Goal: Task Accomplishment & Management: Use online tool/utility

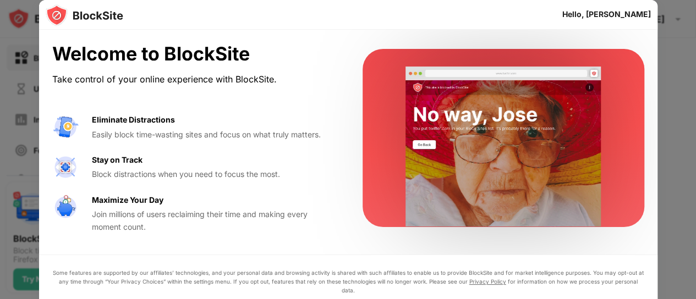
click at [674, 32] on div at bounding box center [348, 149] width 696 height 299
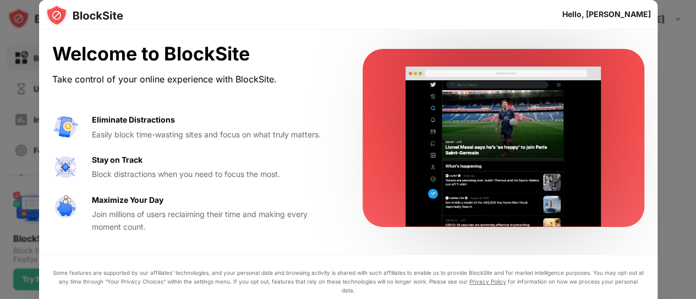
scroll to position [9, 0]
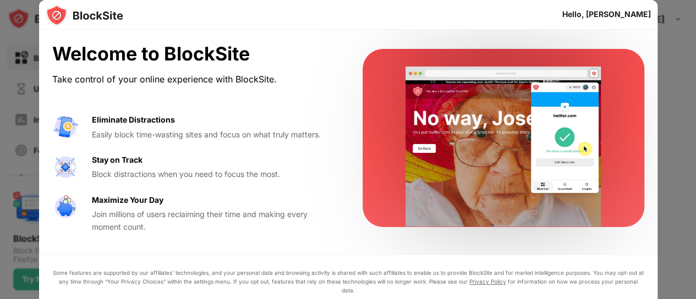
click at [566, 288] on div "Some features are supported by our affiliates’ technologies, and your personal …" at bounding box center [348, 282] width 592 height 26
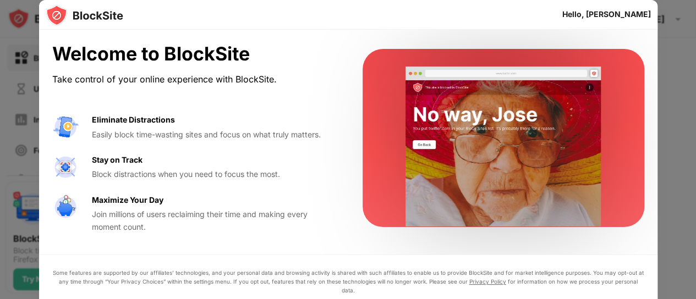
drag, startPoint x: 671, startPoint y: 212, endPoint x: 687, endPoint y: 195, distance: 23.0
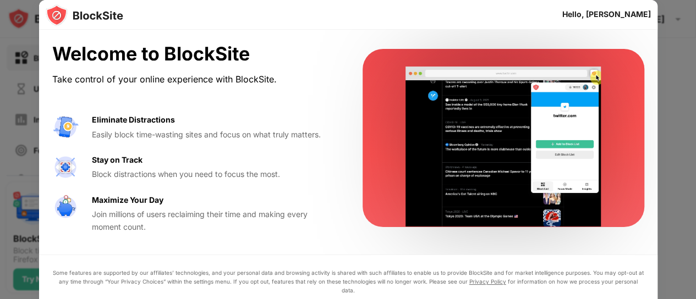
click at [673, 209] on div at bounding box center [348, 149] width 696 height 299
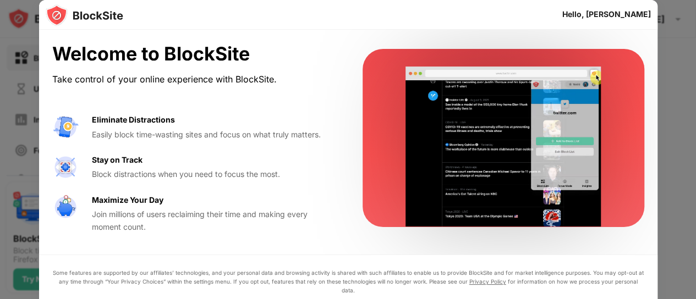
scroll to position [0, 0]
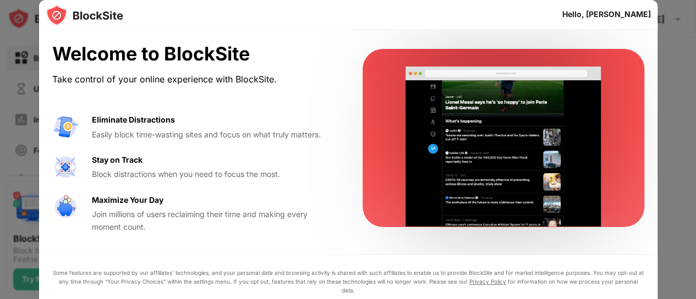
click at [630, 15] on div "Hello, Ahmed" at bounding box center [607, 14] width 89 height 9
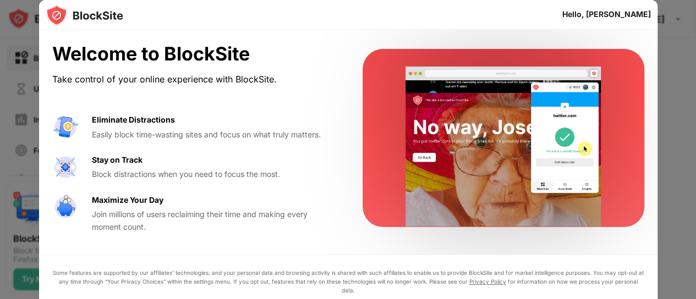
scroll to position [9, 0]
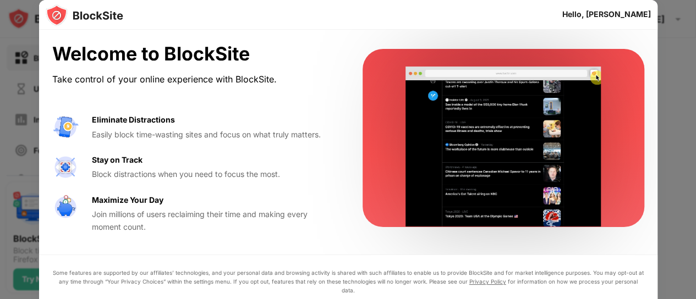
click at [547, 94] on video at bounding box center [504, 147] width 226 height 160
click at [75, 120] on img at bounding box center [65, 127] width 26 height 26
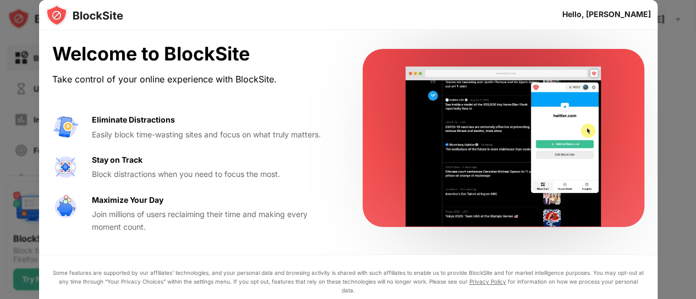
drag, startPoint x: 81, startPoint y: 154, endPoint x: 77, endPoint y: 162, distance: 9.4
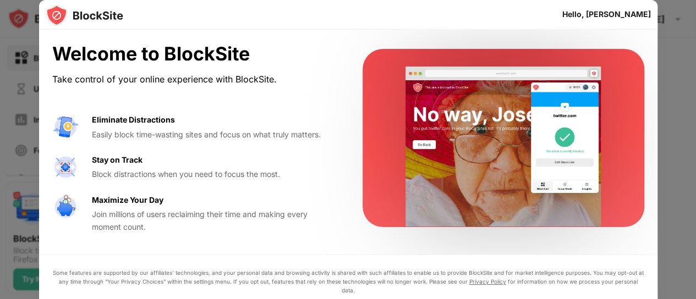
click at [80, 156] on div "Eliminate Distractions Easily block time-wasting sites and focus on what truly …" at bounding box center [194, 173] width 284 height 119
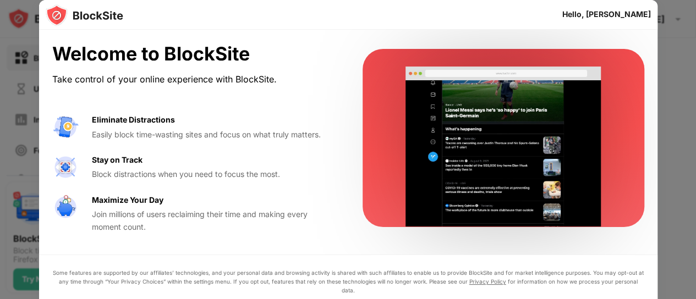
drag, startPoint x: 74, startPoint y: 217, endPoint x: 71, endPoint y: 224, distance: 7.2
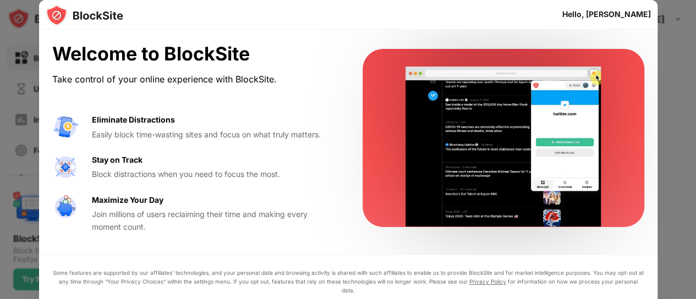
click at [72, 222] on div "Eliminate Distractions Easily block time-wasting sites and focus on what truly …" at bounding box center [194, 173] width 284 height 119
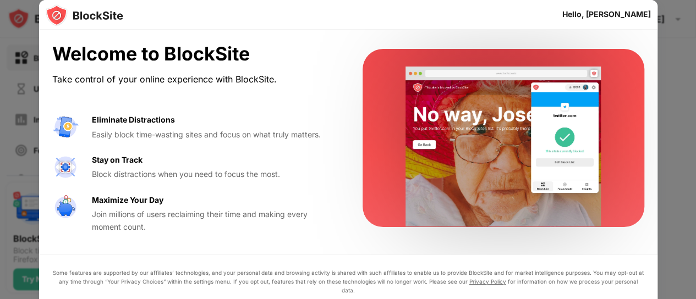
drag, startPoint x: 72, startPoint y: 226, endPoint x: 101, endPoint y: 221, distance: 30.2
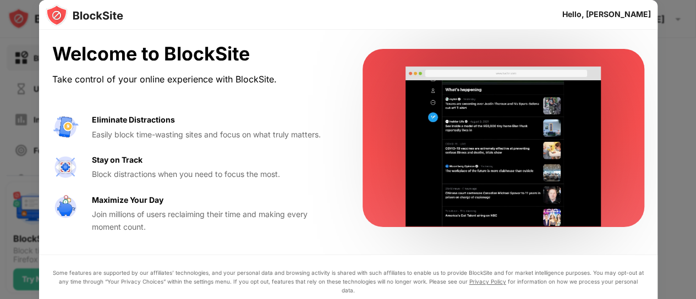
click at [73, 228] on div "Maximize Your Day Join millions of users reclaiming their time and making every…" at bounding box center [194, 213] width 284 height 39
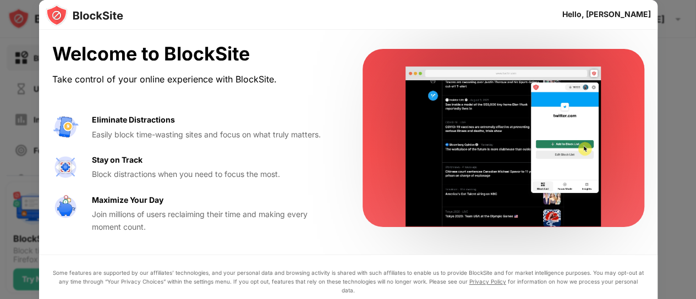
click at [624, 18] on div "Hello, Ahmed" at bounding box center [607, 14] width 89 height 20
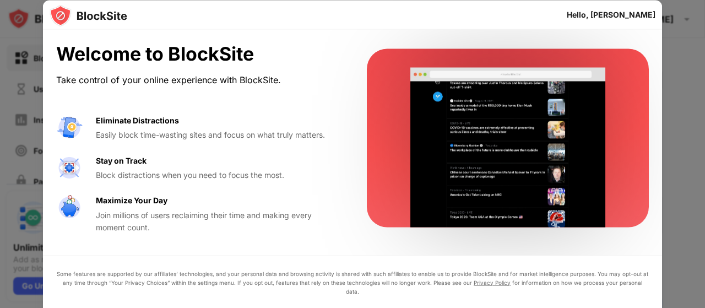
drag, startPoint x: 704, startPoint y: 118, endPoint x: 704, endPoint y: 176, distance: 58.3
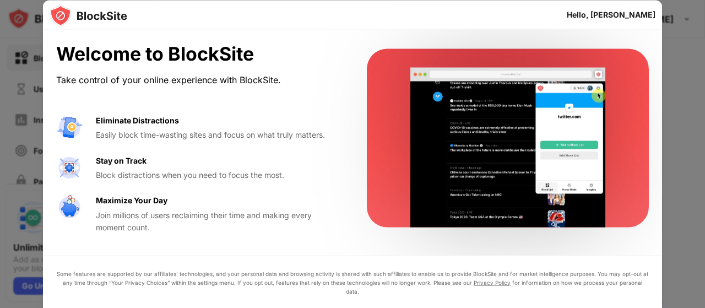
click at [704, 176] on div at bounding box center [352, 154] width 705 height 308
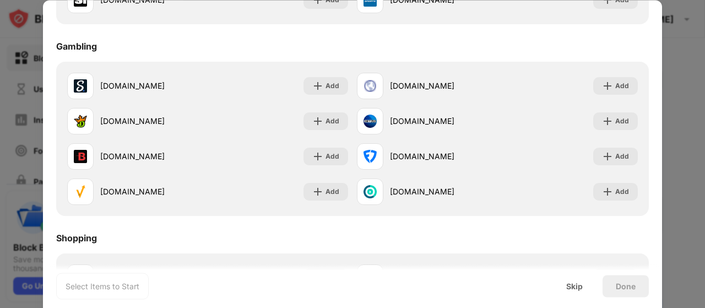
scroll to position [1154, 0]
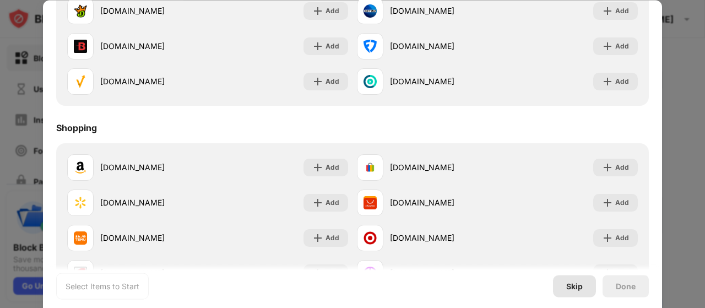
click at [580, 284] on div "Skip" at bounding box center [574, 285] width 17 height 9
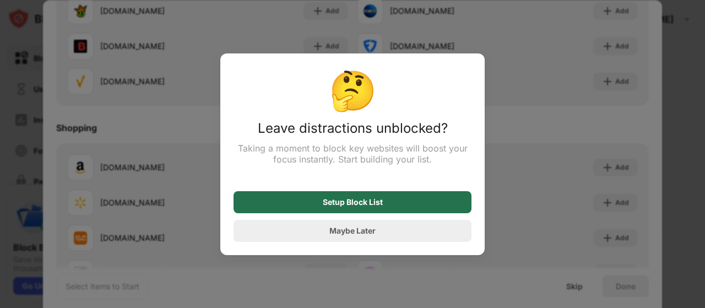
click at [431, 202] on div "Setup Block List" at bounding box center [352, 202] width 238 height 22
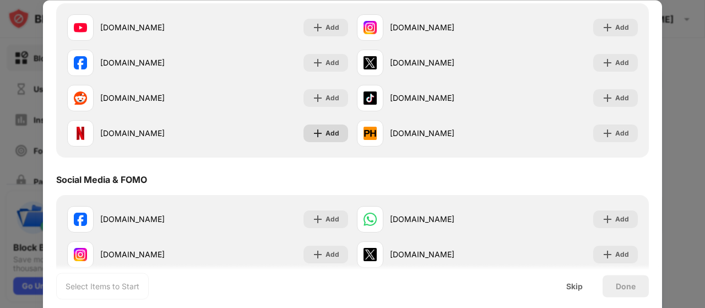
scroll to position [34, 0]
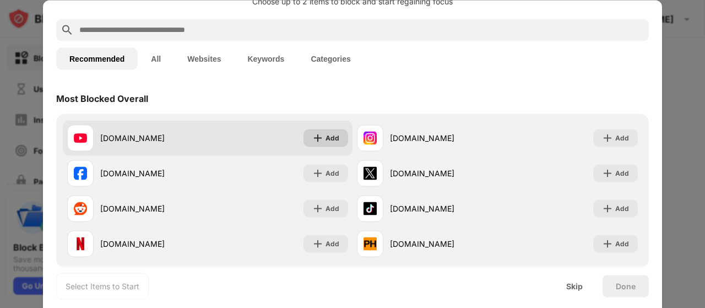
click at [325, 135] on div "Add" at bounding box center [332, 137] width 14 height 11
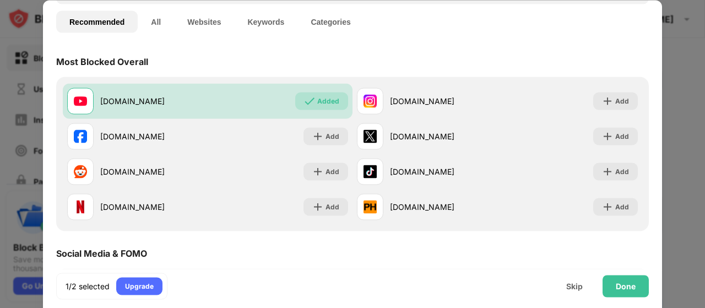
scroll to position [0, 0]
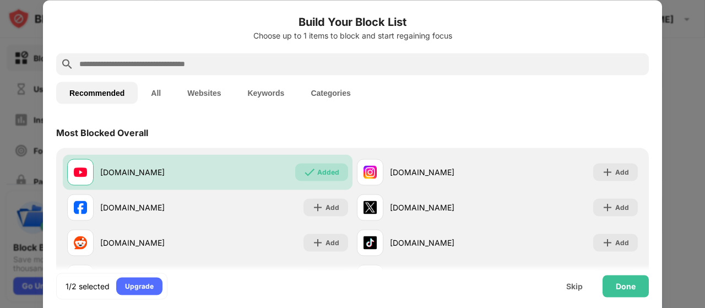
click at [182, 71] on div at bounding box center [352, 64] width 592 height 22
click at [187, 58] on input "text" at bounding box center [361, 63] width 566 height 13
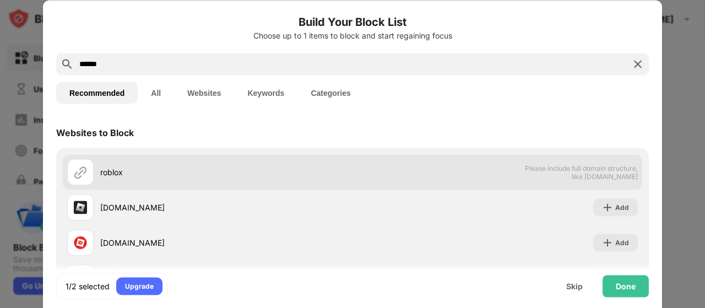
scroll to position [18, 0]
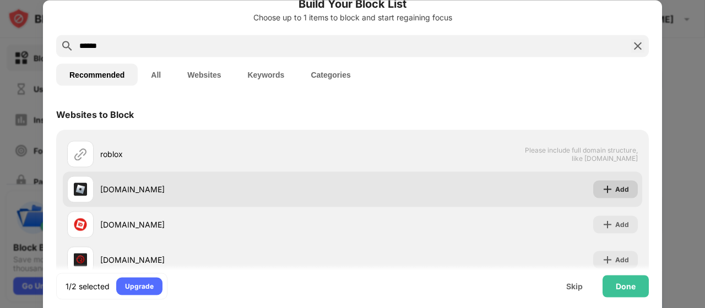
type input "******"
click at [619, 188] on div "Add" at bounding box center [622, 188] width 14 height 11
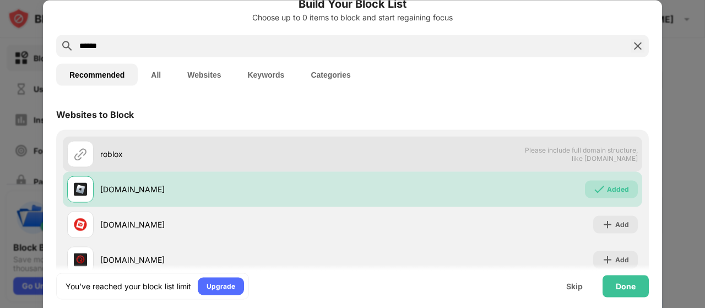
scroll to position [0, 0]
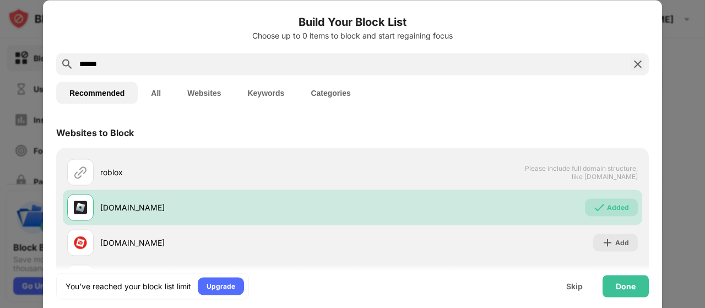
click at [109, 68] on input "******" at bounding box center [352, 63] width 548 height 13
click at [631, 68] on img at bounding box center [637, 63] width 13 height 13
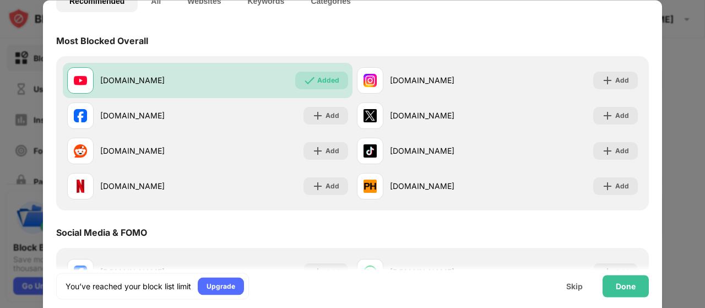
scroll to position [110, 0]
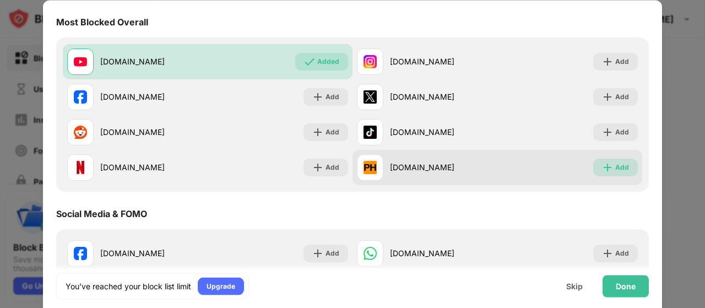
click at [605, 169] on div "Add" at bounding box center [615, 168] width 45 height 18
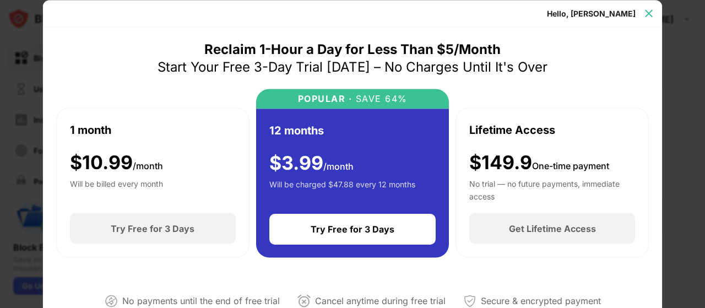
click at [647, 9] on img at bounding box center [648, 13] width 11 height 11
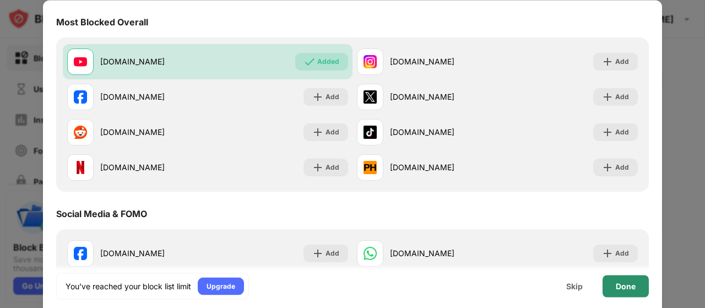
click at [627, 286] on div "Done" at bounding box center [625, 285] width 20 height 9
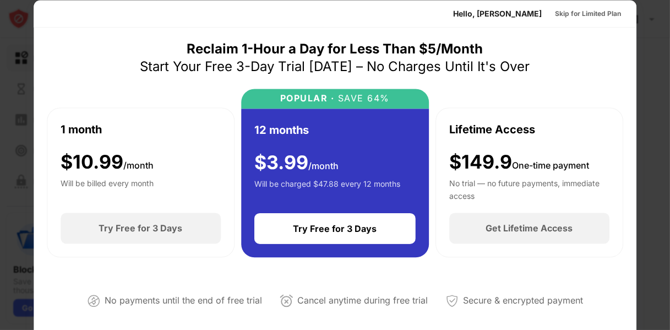
click at [660, 51] on div at bounding box center [335, 165] width 670 height 330
click at [655, 26] on div at bounding box center [335, 165] width 670 height 330
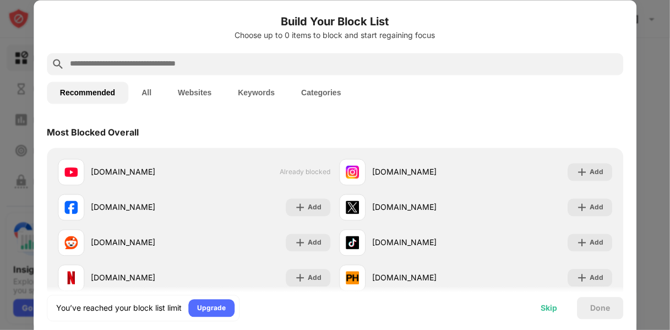
click at [553, 302] on div "Skip" at bounding box center [548, 308] width 43 height 22
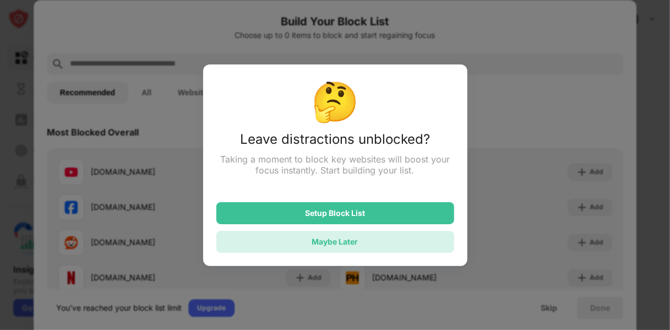
click at [404, 245] on div "Maybe Later" at bounding box center [335, 242] width 238 height 22
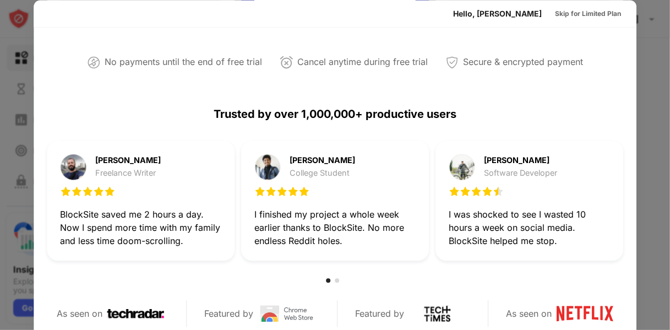
scroll to position [201, 0]
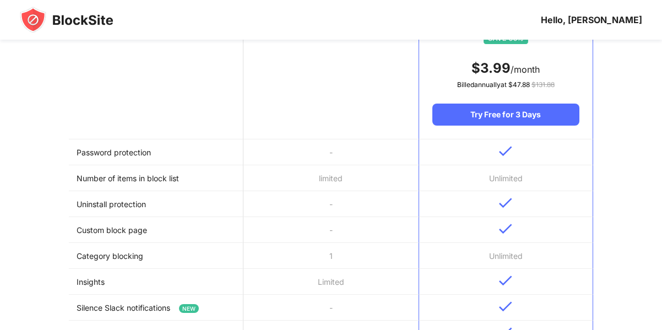
click at [323, 158] on td "-" at bounding box center [330, 152] width 174 height 26
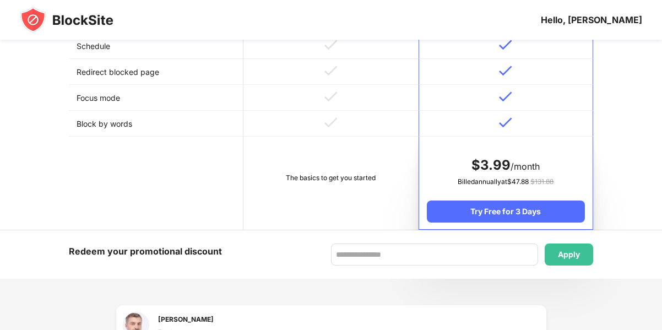
scroll to position [485, 0]
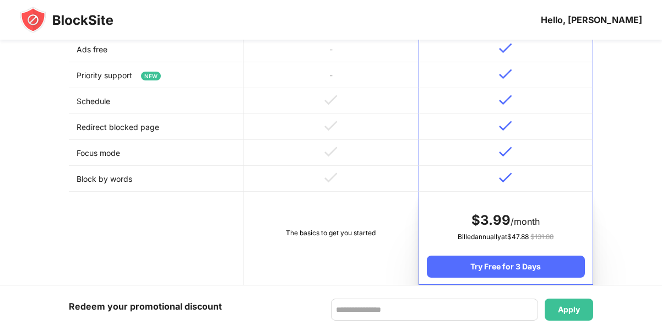
click at [34, 20] on img at bounding box center [67, 20] width 94 height 26
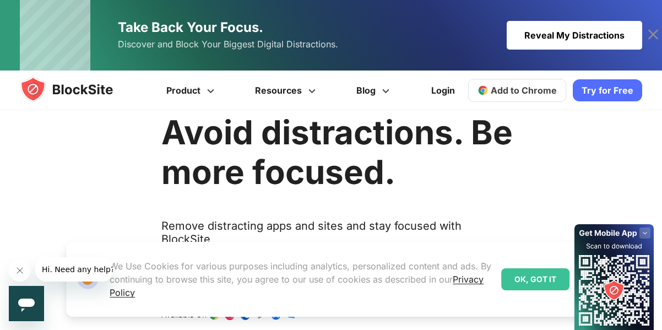
click at [532, 282] on div "OK, GOT IT" at bounding box center [535, 279] width 68 height 22
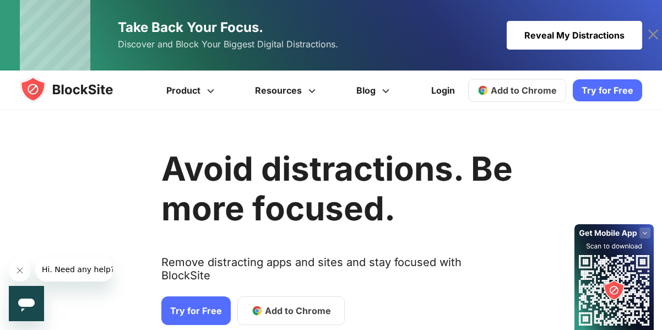
click at [627, 39] on div "Reveal My Distractions" at bounding box center [573, 35] width 135 height 29
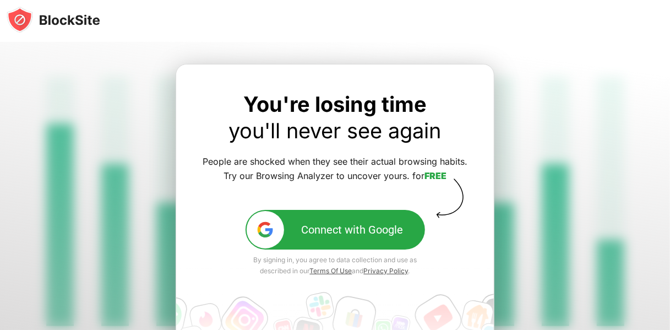
click at [333, 230] on div "Connect with Google" at bounding box center [353, 229] width 102 height 13
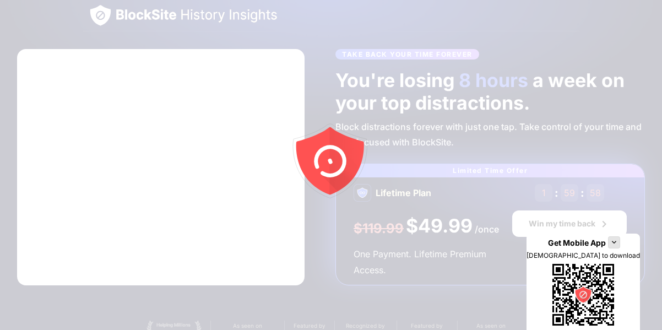
click at [618, 246] on img at bounding box center [613, 242] width 9 height 9
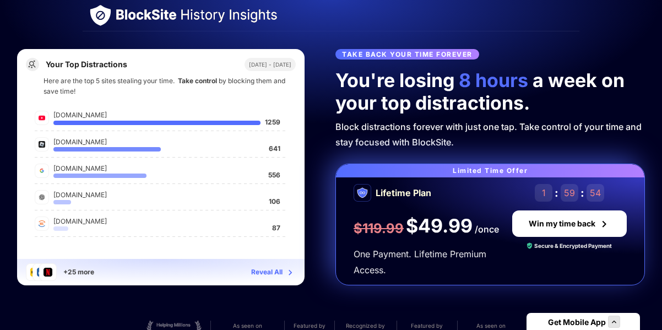
drag, startPoint x: 257, startPoint y: 124, endPoint x: 286, endPoint y: 130, distance: 29.8
click at [286, 130] on div "youtube.com 1259 roblox.com 641 google.com 556 chatgpt.com 106 lms.tms-egypt.co…" at bounding box center [161, 173] width 270 height 132
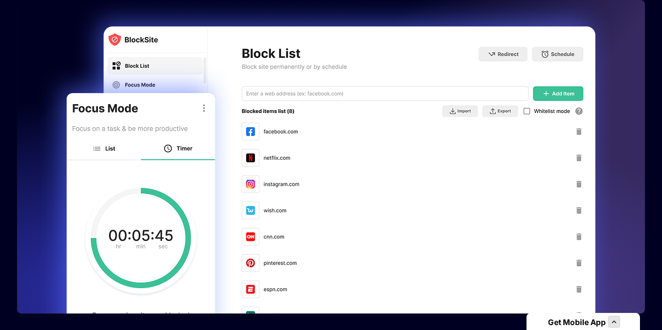
scroll to position [681, 0]
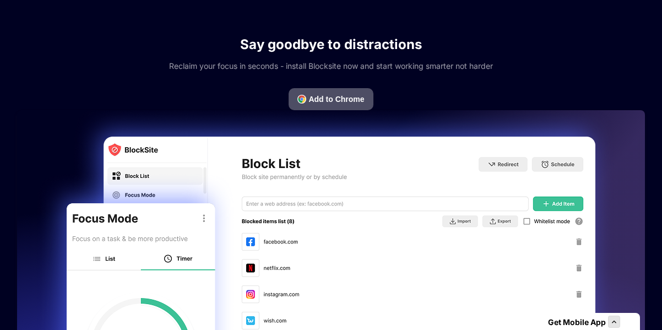
click at [296, 103] on button "Add to Chrome" at bounding box center [330, 99] width 84 height 22
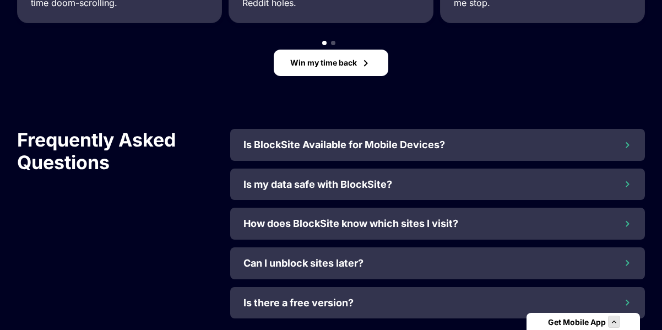
scroll to position [1275, 0]
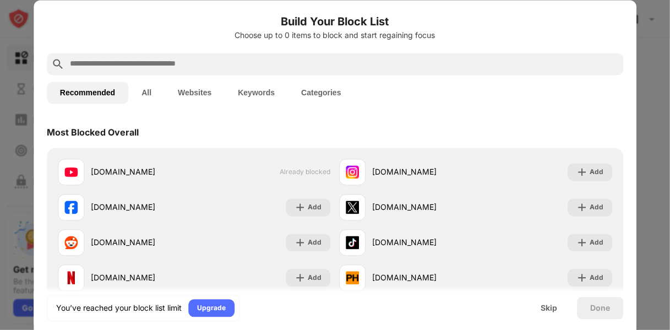
click at [150, 89] on button "All" at bounding box center [146, 92] width 36 height 22
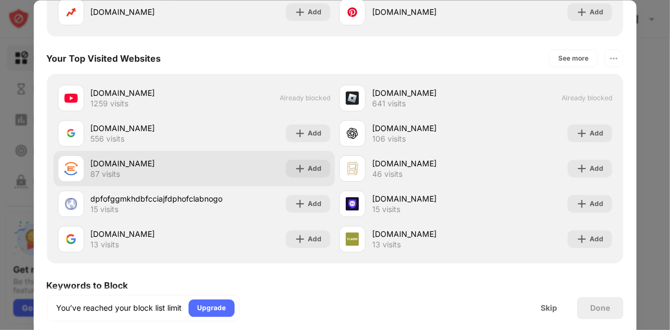
scroll to position [1816, 0]
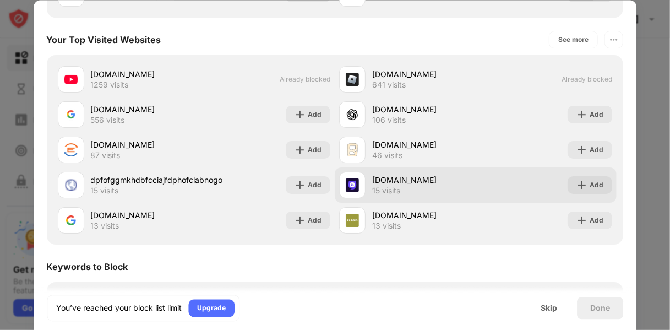
click at [576, 182] on img at bounding box center [581, 184] width 11 height 11
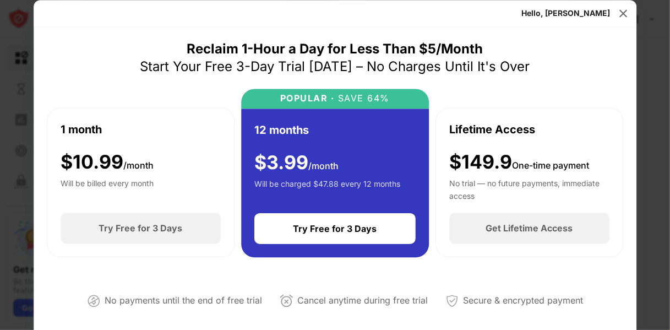
click at [623, 18] on img at bounding box center [623, 13] width 11 height 11
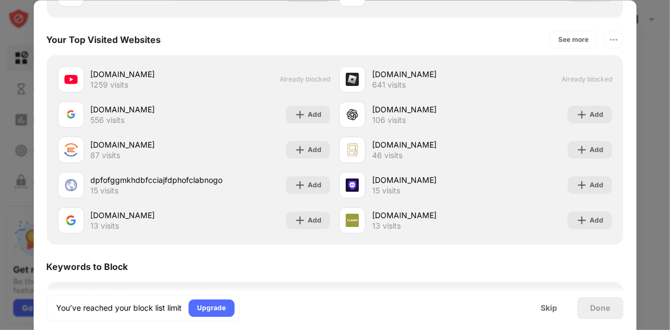
click at [588, 311] on div "Done" at bounding box center [600, 308] width 46 height 22
click at [559, 310] on div "Skip" at bounding box center [548, 308] width 43 height 22
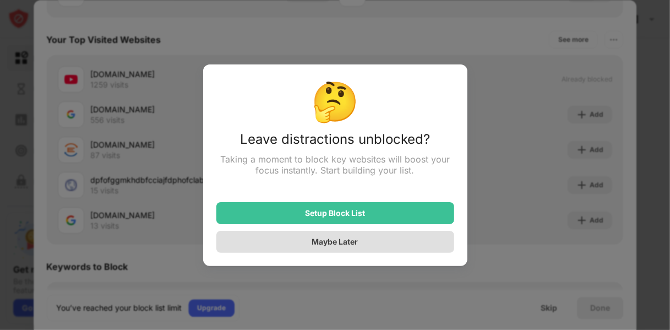
click at [401, 250] on div "Maybe Later" at bounding box center [335, 242] width 238 height 22
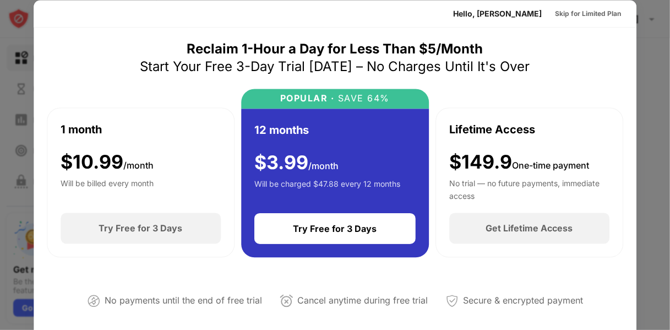
drag, startPoint x: 634, startPoint y: 10, endPoint x: 613, endPoint y: 35, distance: 32.0
click at [642, 329] on div "Hello, Ahmed Skip for Limited Plan Reclaim 1-Hour a Day for Less Than $5/Month …" at bounding box center [335, 330] width 670 height 0
click at [526, 9] on div "Hello, Ahmed" at bounding box center [497, 13] width 89 height 9
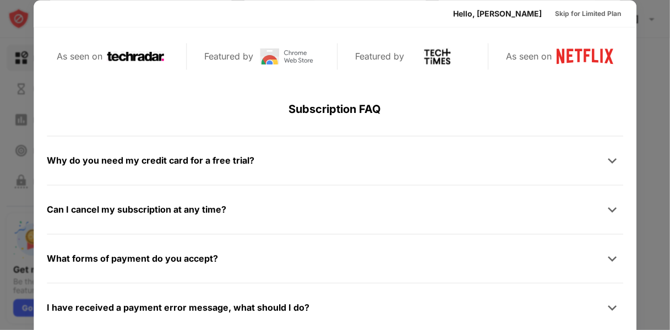
scroll to position [536, 0]
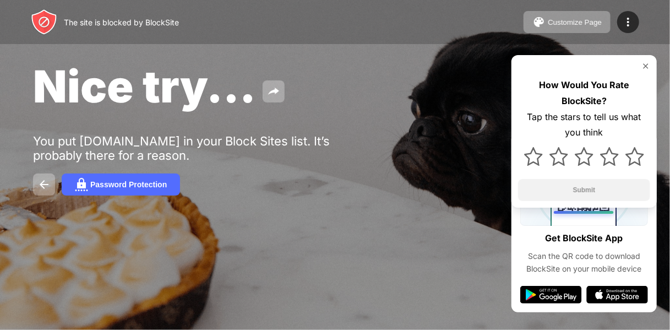
click at [651, 67] on div "How Would You Rate BlockSite? Tap the stars to tell us what you think Submit" at bounding box center [583, 131] width 145 height 152
click at [643, 63] on img at bounding box center [645, 66] width 9 height 9
